Goal: Check status: Check status

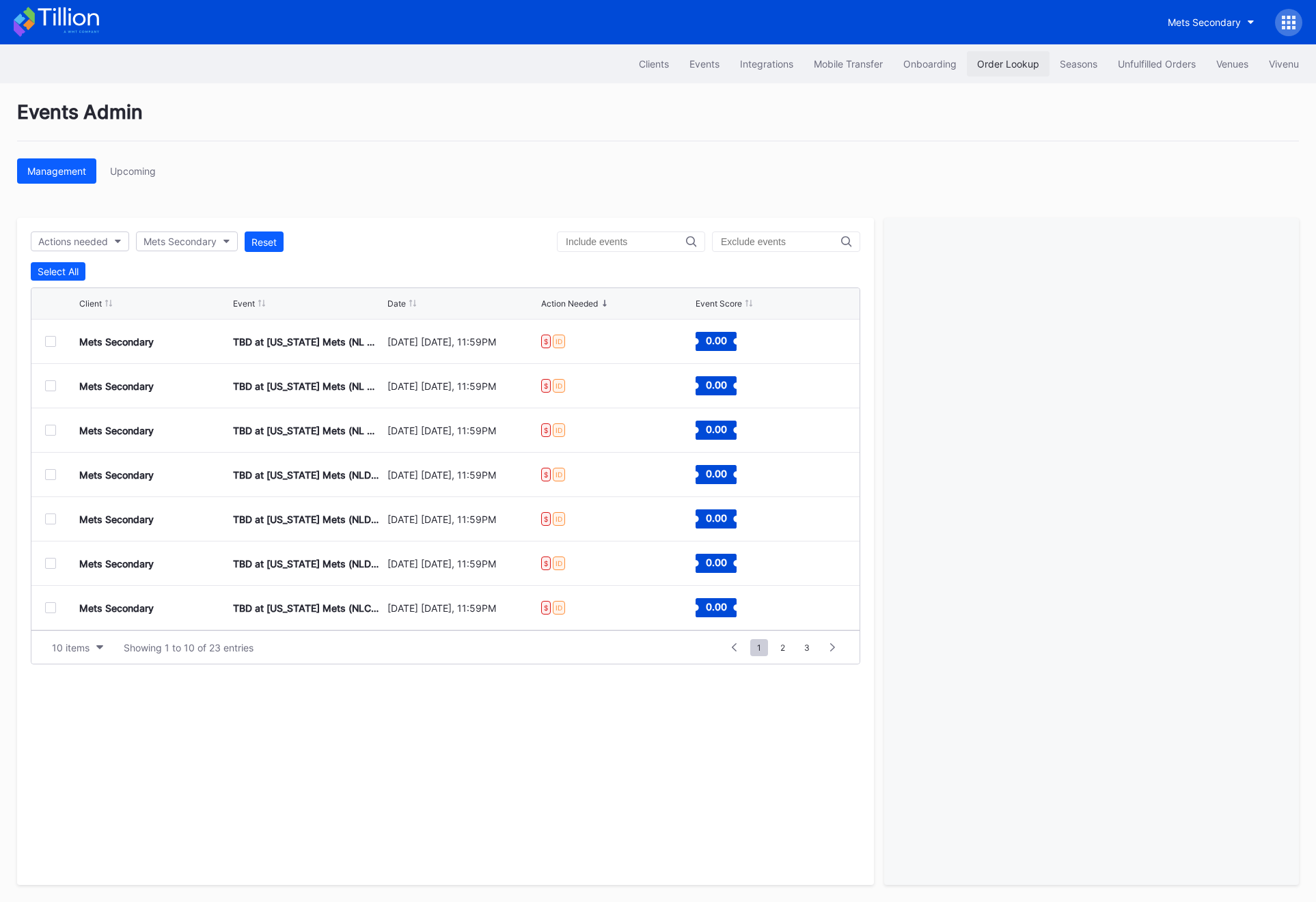
click at [980, 75] on button "Order Lookup" at bounding box center [1008, 64] width 83 height 26
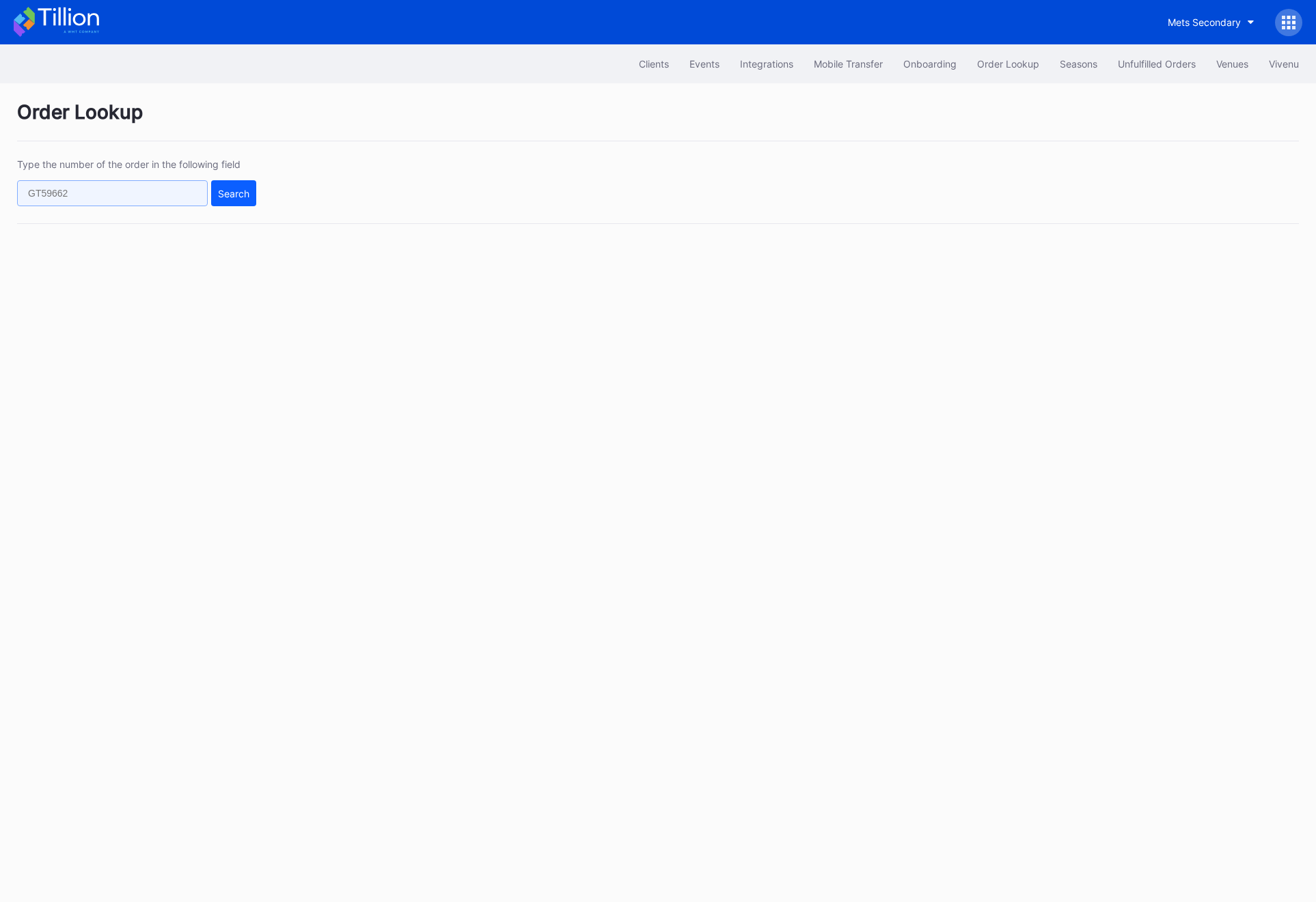
click at [105, 201] on input "text" at bounding box center [112, 193] width 191 height 26
paste input "623256039"
click at [213, 201] on button "Search" at bounding box center [233, 193] width 45 height 26
click at [164, 193] on input "623256039" at bounding box center [112, 193] width 191 height 26
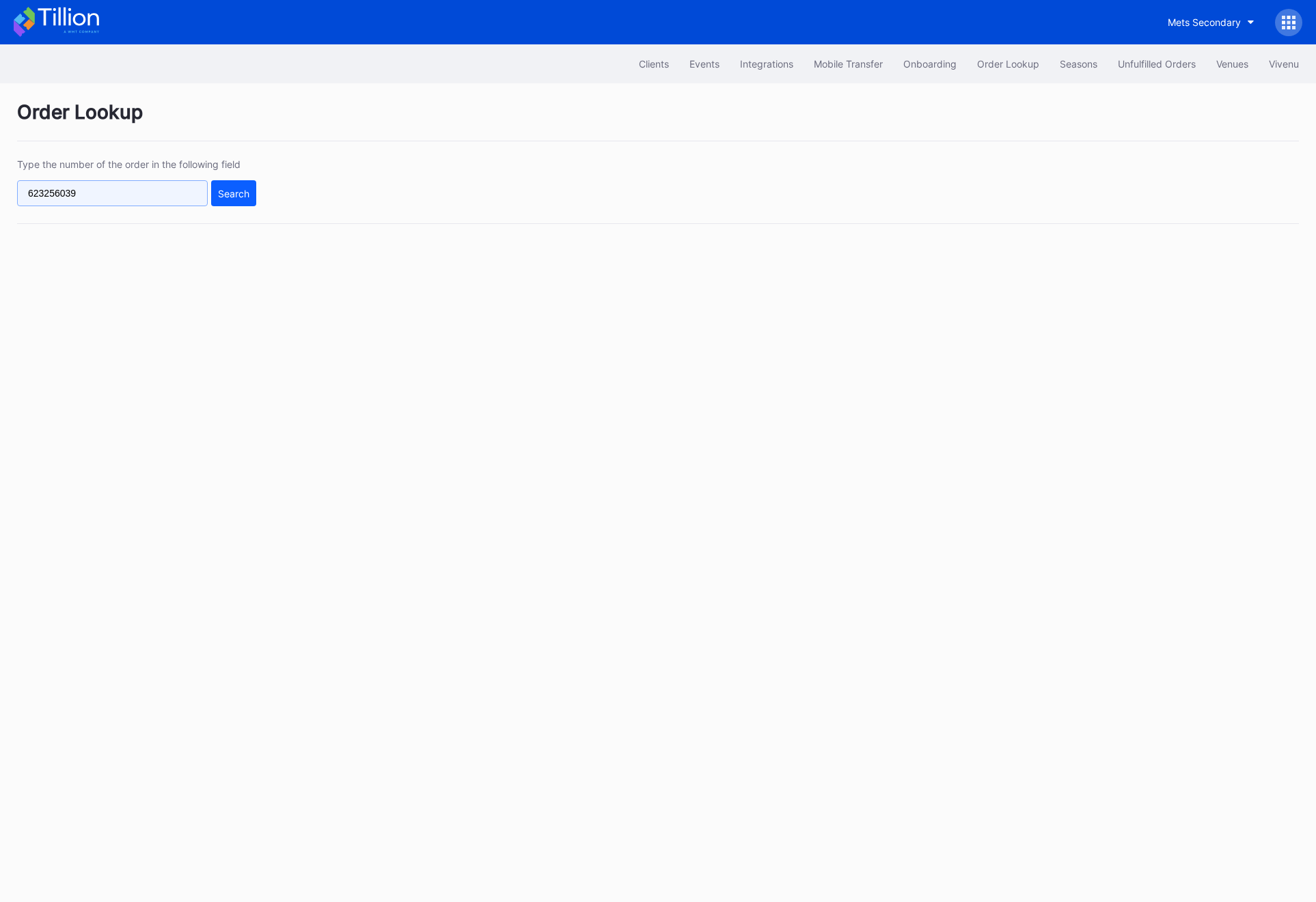
paste input "944527"
click at [254, 188] on button "Search" at bounding box center [233, 193] width 45 height 26
click at [184, 212] on div "Type the number of the order in the following field 944527 Search" at bounding box center [657, 191] width 1281 height 66
click at [184, 201] on input "944527" at bounding box center [112, 193] width 191 height 26
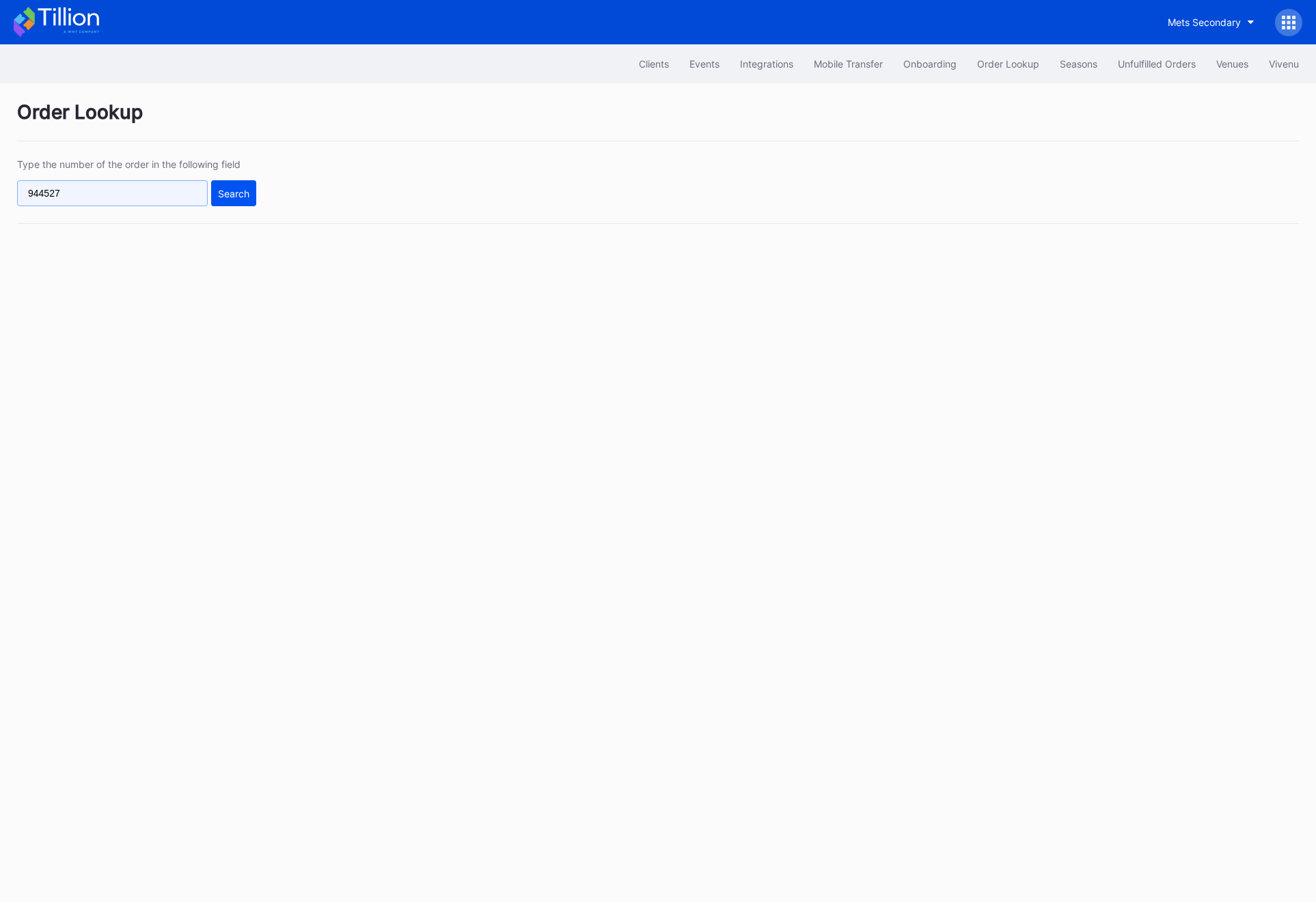
paste input "623256039"
type input "623256039"
click at [256, 188] on button "Search" at bounding box center [233, 193] width 45 height 26
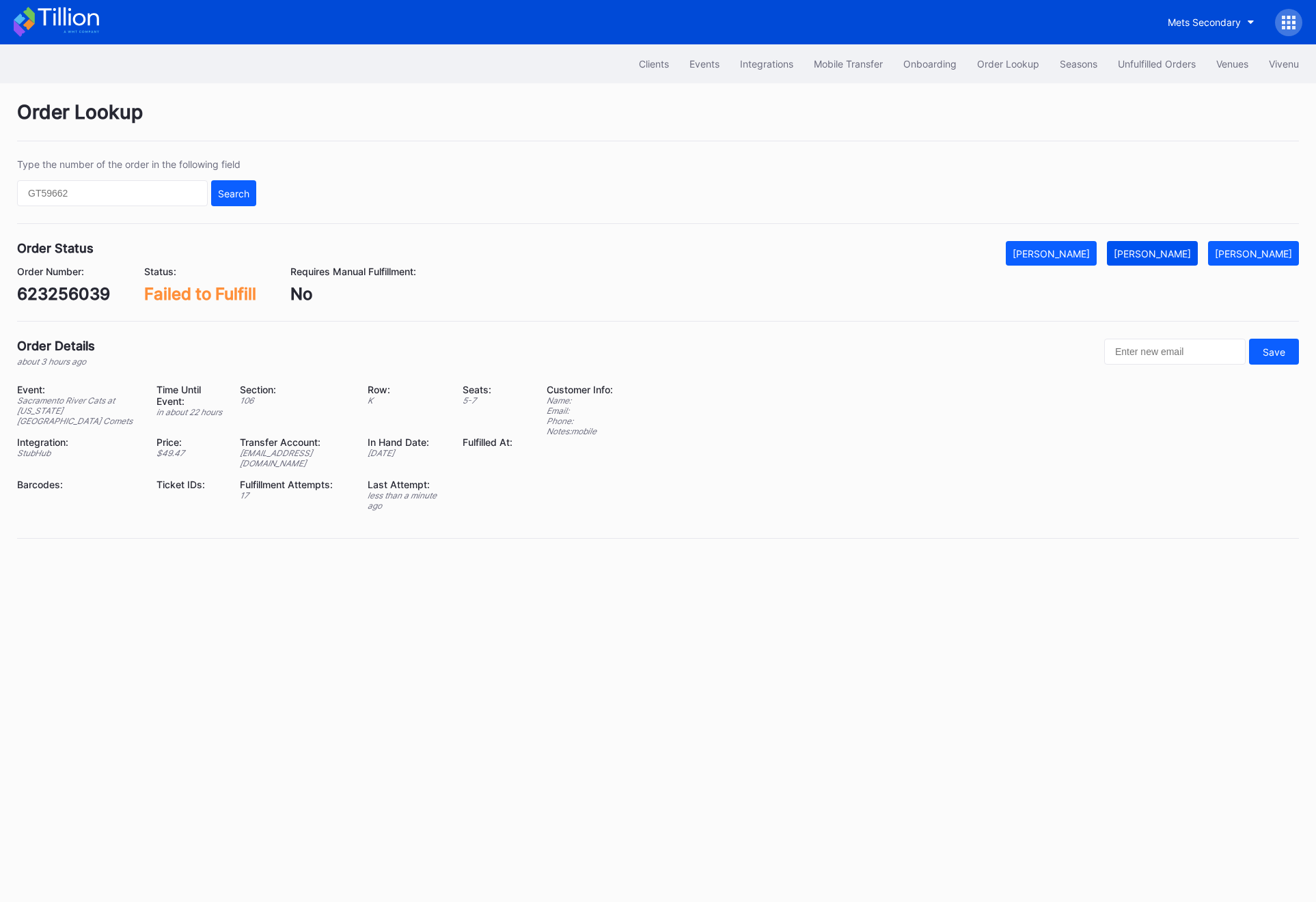
click at [1159, 257] on div "[PERSON_NAME]" at bounding box center [1152, 253] width 78 height 12
click at [84, 296] on div "623256039" at bounding box center [64, 294] width 93 height 20
copy div "623256039"
click at [40, 292] on div "623256039" at bounding box center [64, 294] width 93 height 20
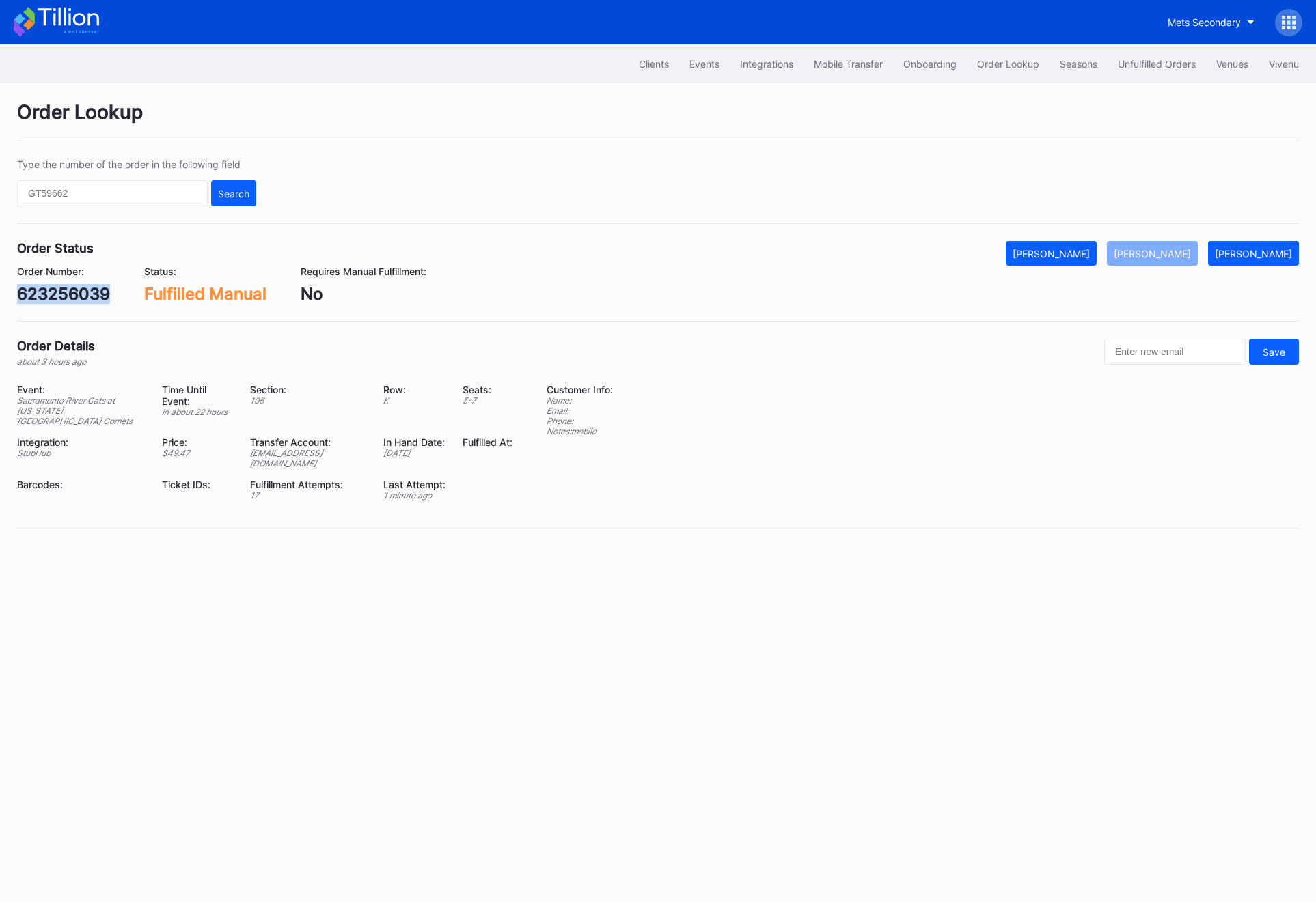
click at [40, 291] on div "623256039" at bounding box center [64, 294] width 93 height 20
click at [41, 297] on div "623256039" at bounding box center [64, 294] width 93 height 20
copy div "623256039"
click at [60, 300] on div "623256039" at bounding box center [64, 294] width 93 height 20
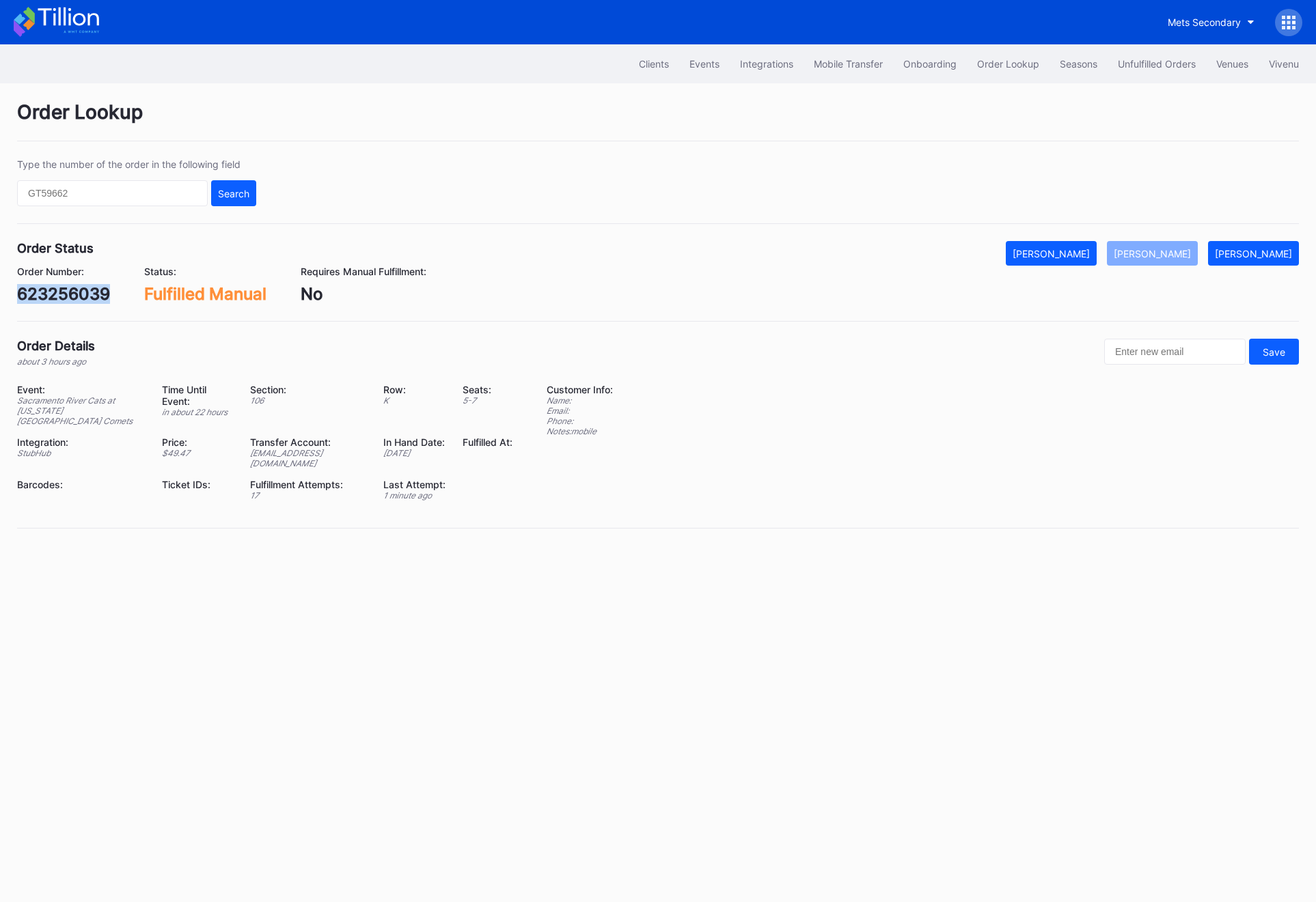
click at [60, 300] on div "623256039" at bounding box center [64, 294] width 93 height 20
click at [89, 198] on input "text" at bounding box center [112, 193] width 191 height 26
click at [123, 198] on input "text" at bounding box center [112, 193] width 191 height 26
paste input "623256039"
type input "623256039"
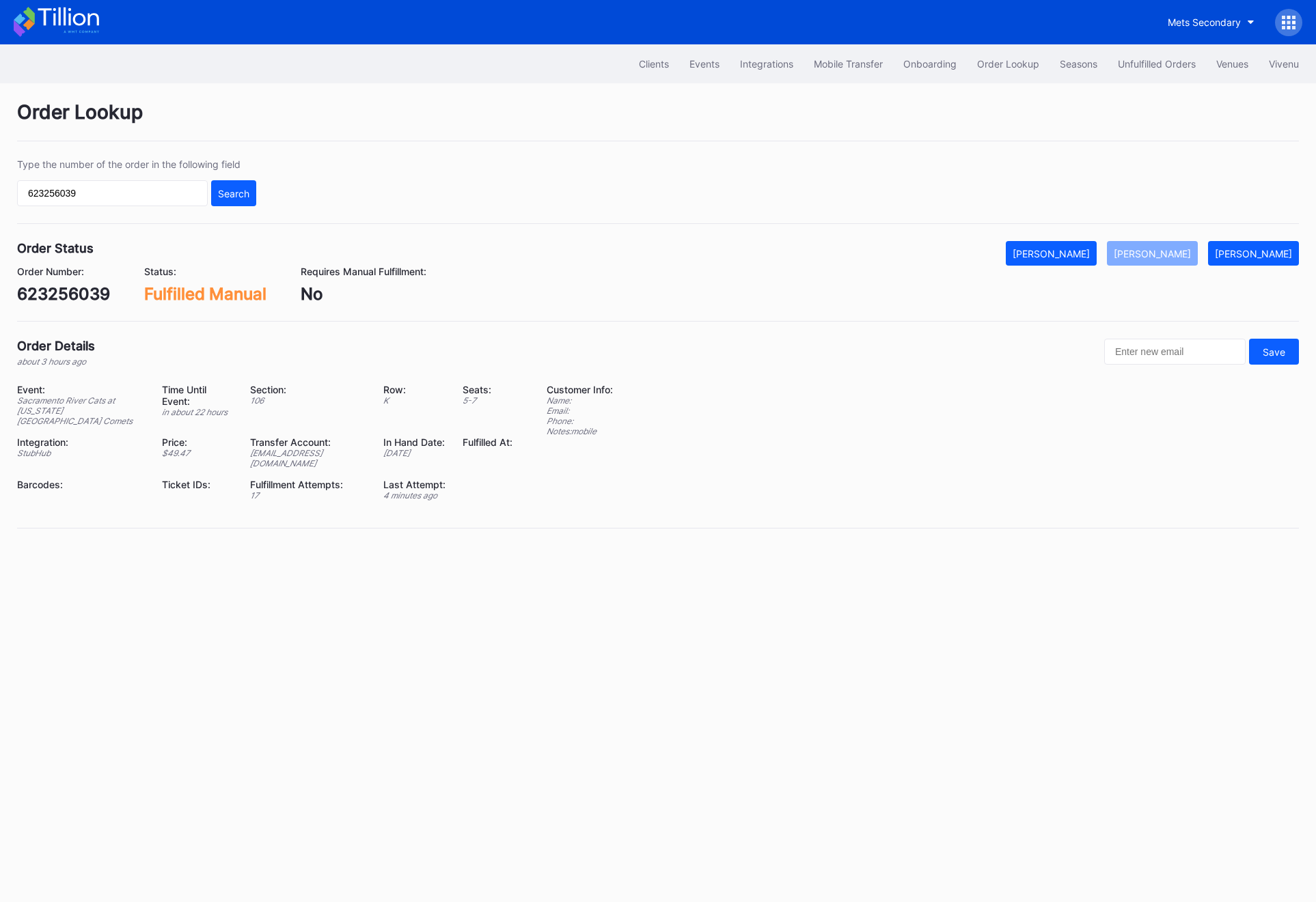
click at [277, 195] on div "Type the number of the order in the following field 623256039 Search" at bounding box center [657, 191] width 1281 height 66
click at [240, 195] on div "Search" at bounding box center [233, 193] width 32 height 12
